Goal: Find specific page/section: Find specific page/section

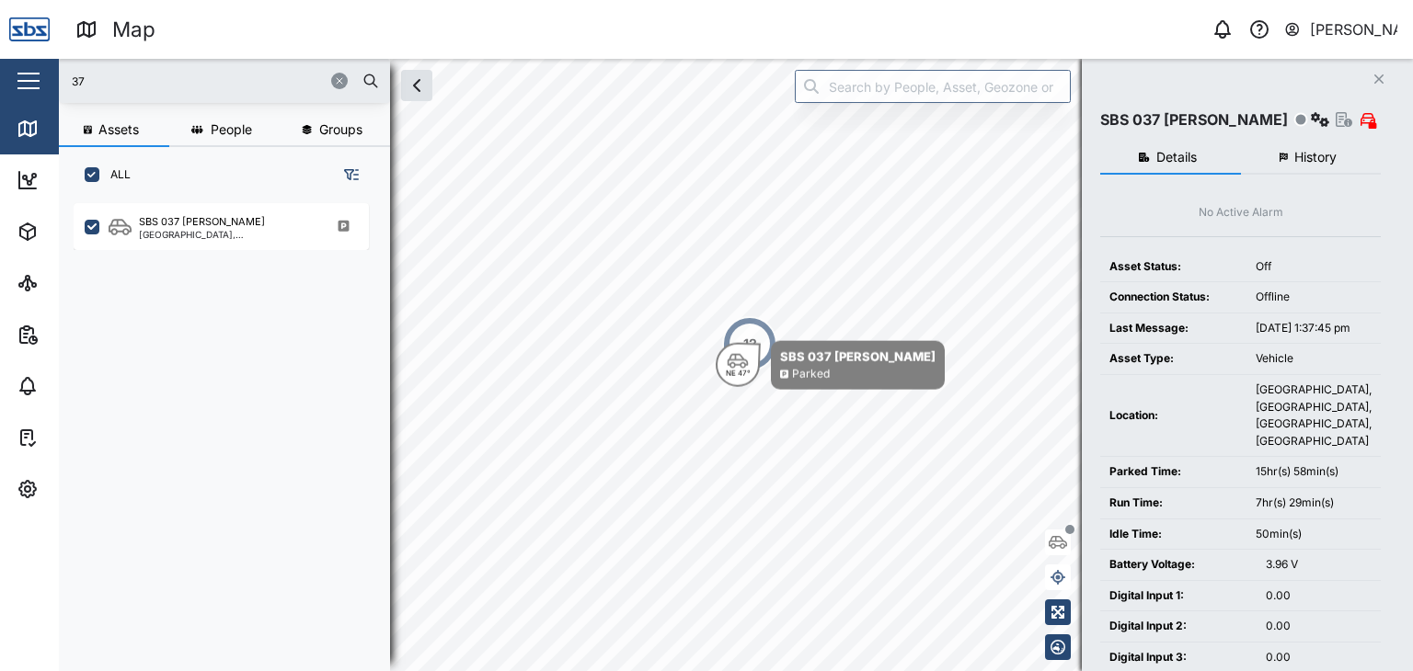
scroll to position [445, 287]
drag, startPoint x: 124, startPoint y: 89, endPoint x: 28, endPoint y: 100, distance: 97.2
click at [28, 98] on div "Map 0 [PERSON_NAME] Close Map Dashboard Assets ATS Camera Generator Personnel T…" at bounding box center [706, 335] width 1413 height 671
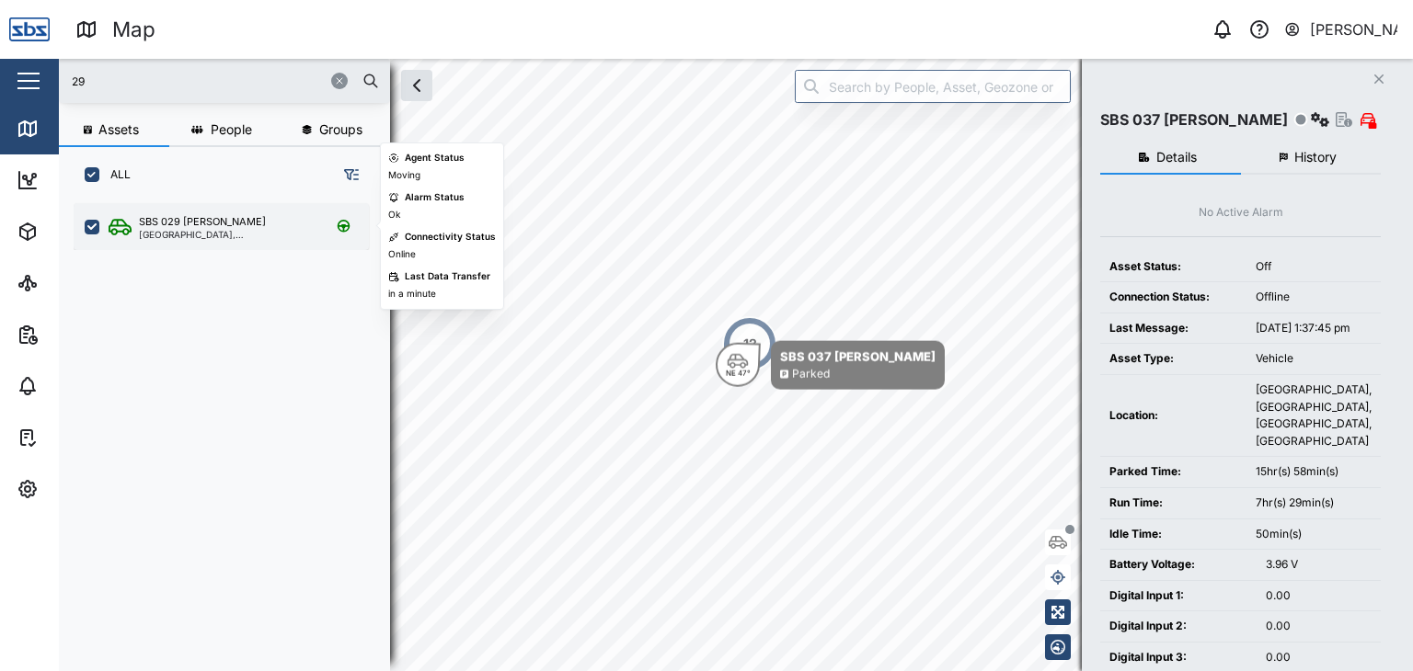
click at [217, 212] on div "SBS 029 [PERSON_NAME] I [GEOGRAPHIC_DATA], [GEOGRAPHIC_DATA]" at bounding box center [221, 226] width 295 height 47
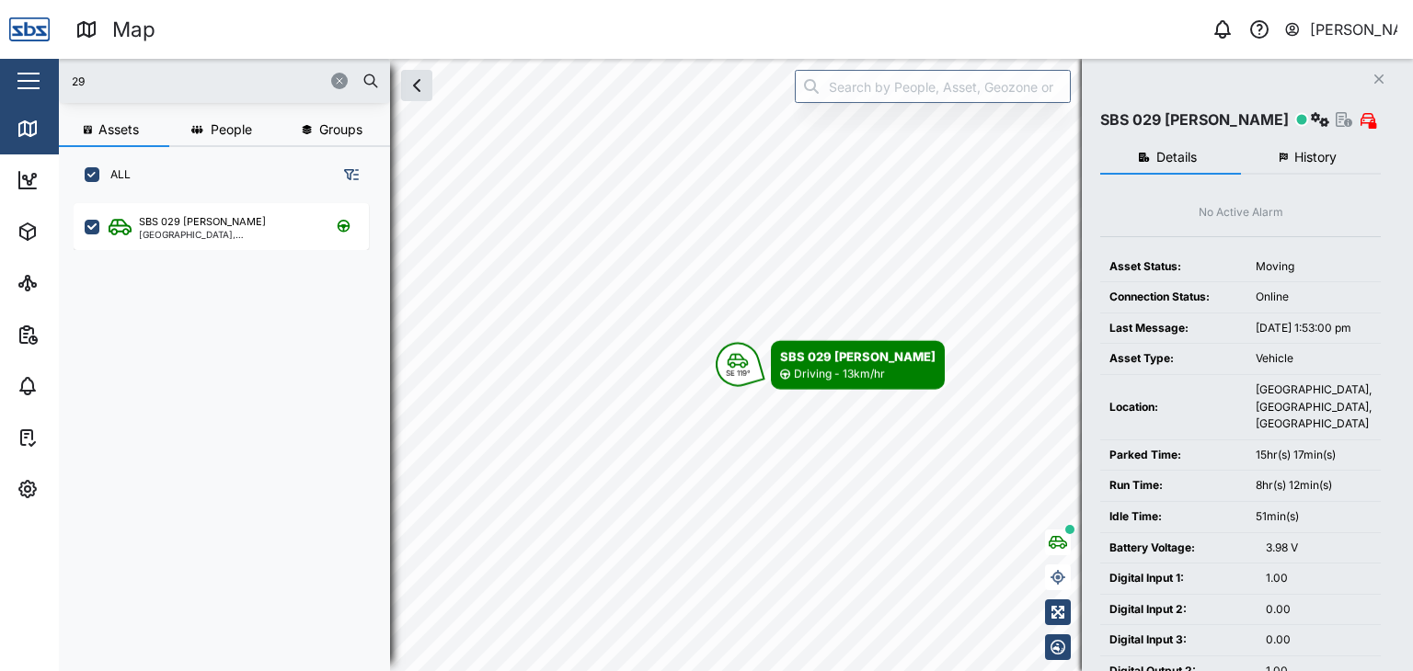
drag, startPoint x: 93, startPoint y: 80, endPoint x: 28, endPoint y: 80, distance: 65.3
click at [28, 80] on div "Map 0 [PERSON_NAME] Close Map Dashboard Assets ATS Camera Generator Personnel T…" at bounding box center [706, 335] width 1413 height 671
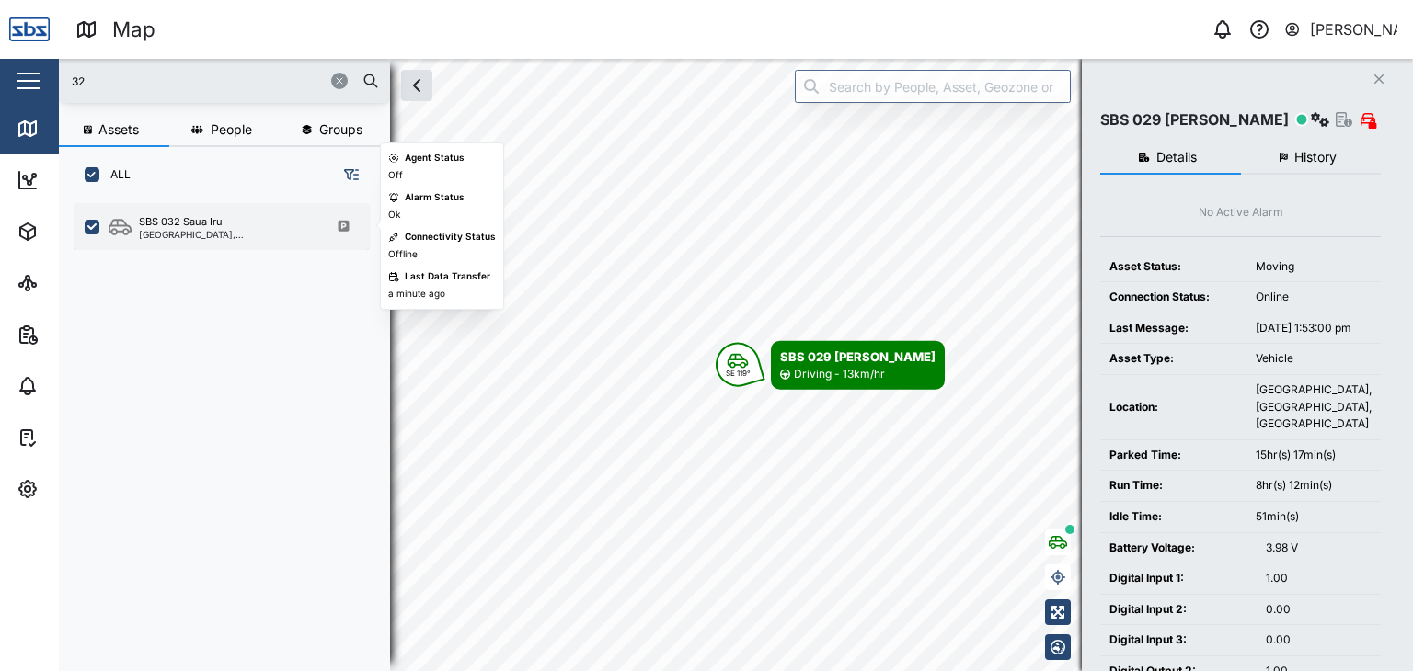
click at [231, 218] on div "SBS 032 Saua Iru" at bounding box center [227, 222] width 176 height 16
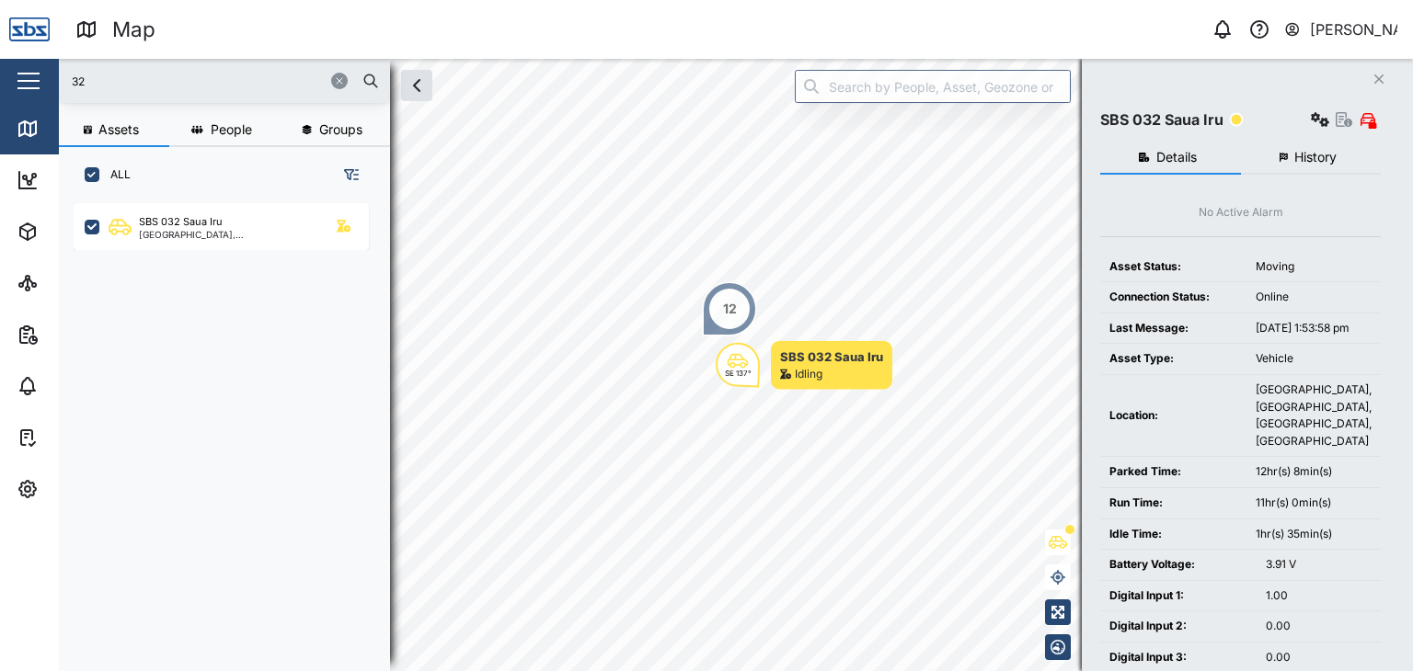
drag, startPoint x: 88, startPoint y: 83, endPoint x: 22, endPoint y: 86, distance: 66.3
click at [22, 86] on div "Map 0 [PERSON_NAME] Close Map Dashboard Assets ATS Camera Generator Personnel T…" at bounding box center [706, 335] width 1413 height 671
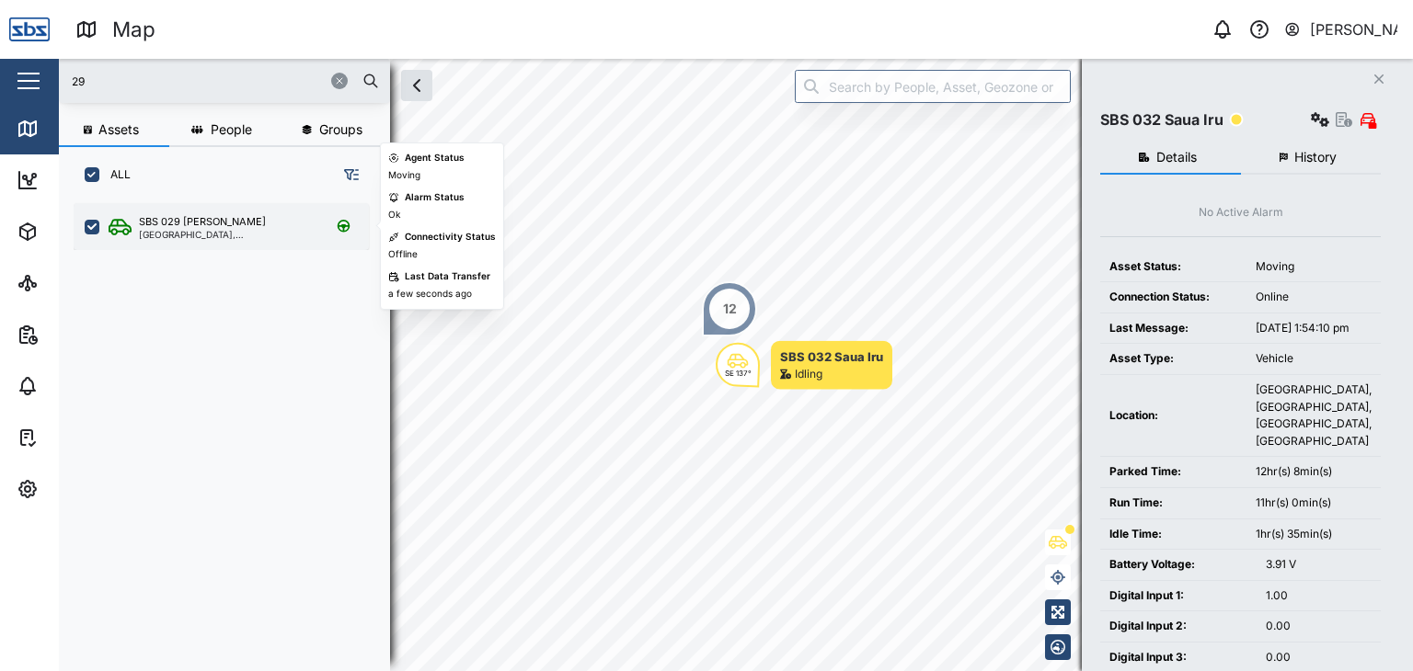
click at [188, 225] on div "SBS 029 [PERSON_NAME]" at bounding box center [202, 222] width 127 height 16
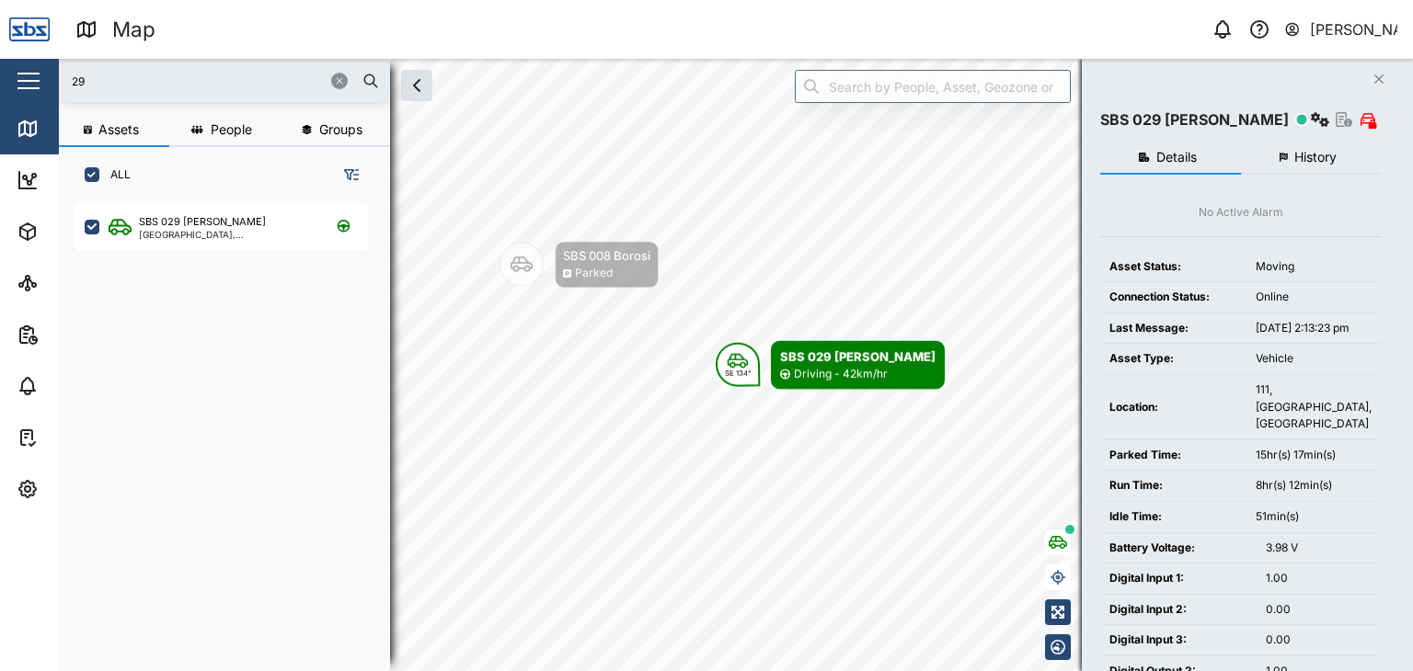
click at [136, 83] on input "29" at bounding box center [224, 81] width 309 height 28
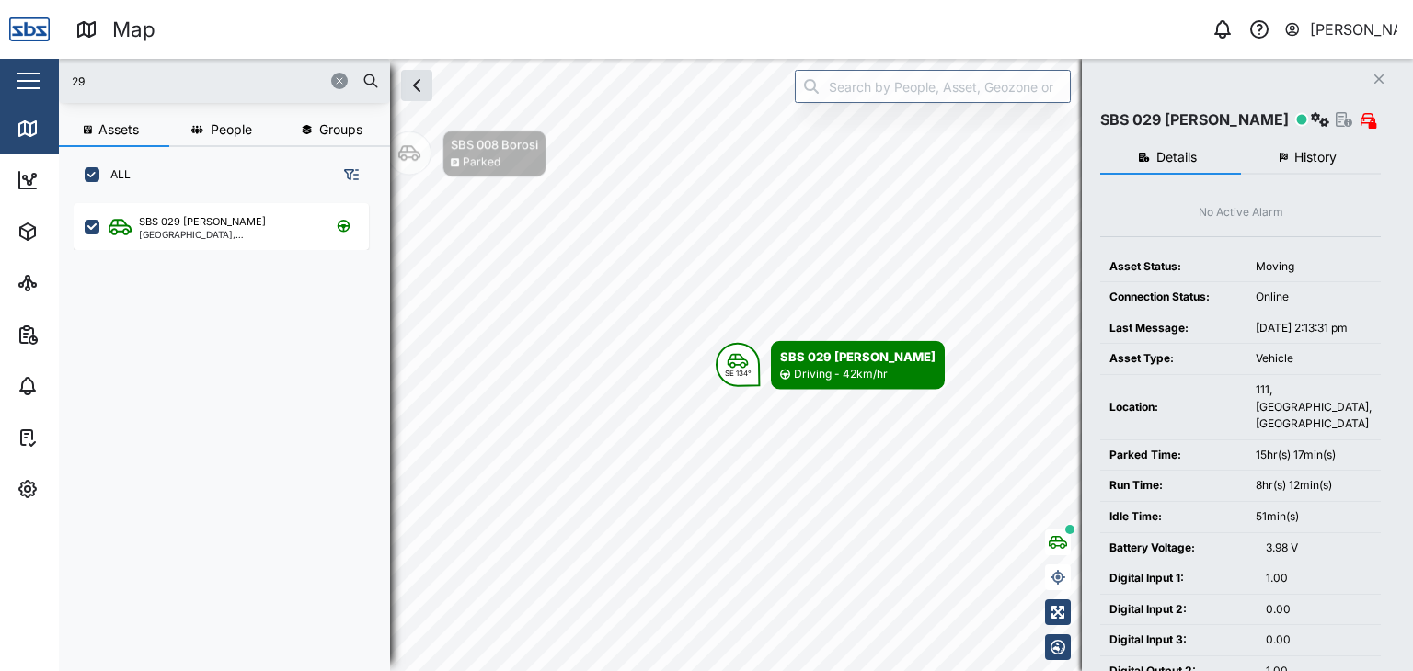
drag, startPoint x: 114, startPoint y: 82, endPoint x: 26, endPoint y: 71, distance: 89.0
click at [26, 71] on div "Map 0 [PERSON_NAME] Close Map Dashboard Assets ATS Camera Generator Personnel T…" at bounding box center [706, 335] width 1413 height 671
type input "32"
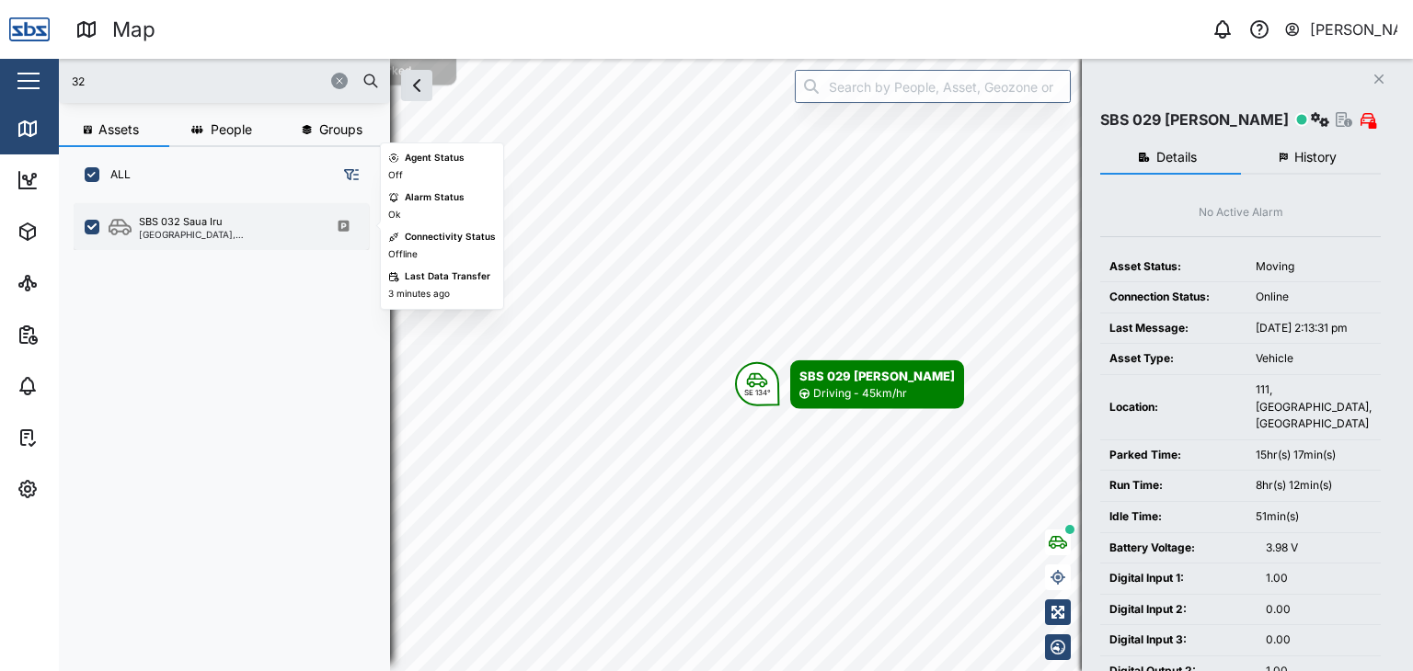
click at [193, 220] on div "SBS 032 Saua Iru" at bounding box center [181, 222] width 84 height 16
